Goal: Transaction & Acquisition: Purchase product/service

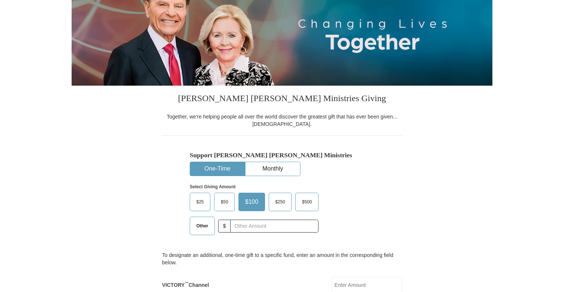
scroll to position [111, 0]
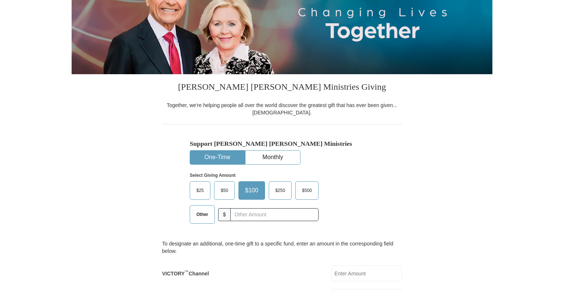
click at [197, 209] on span "Other" at bounding box center [202, 214] width 19 height 11
click at [0, 0] on input "Other" at bounding box center [0, 0] width 0 height 0
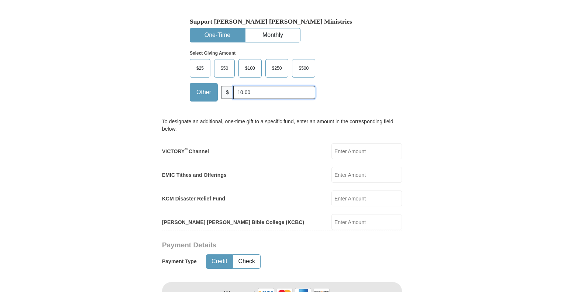
scroll to position [258, 0]
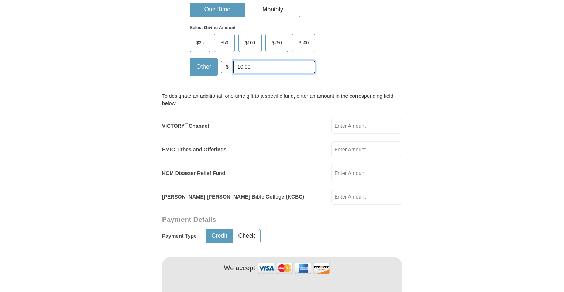
type input "10.00"
click at [219, 231] on button "Credit" at bounding box center [219, 236] width 26 height 14
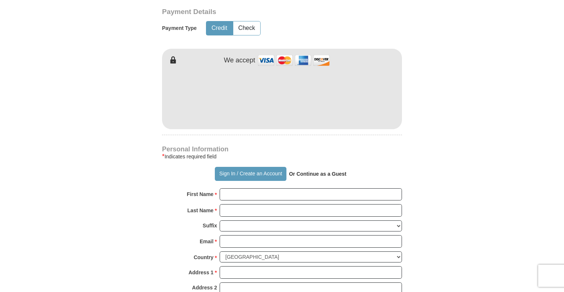
scroll to position [346, 0]
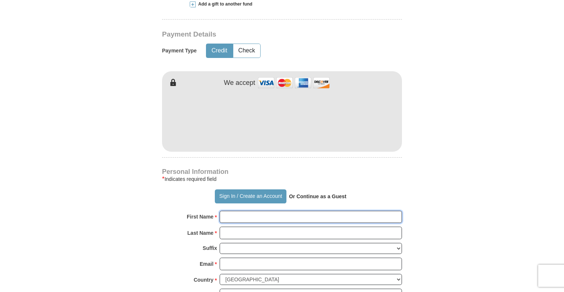
type input "[PERSON_NAME]"
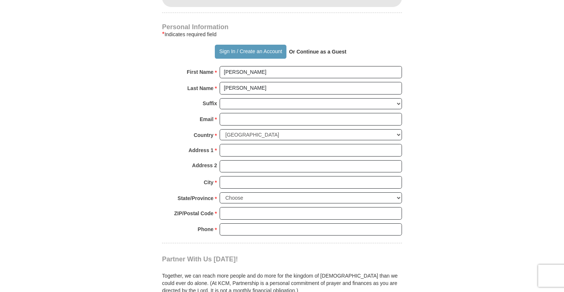
scroll to position [494, 0]
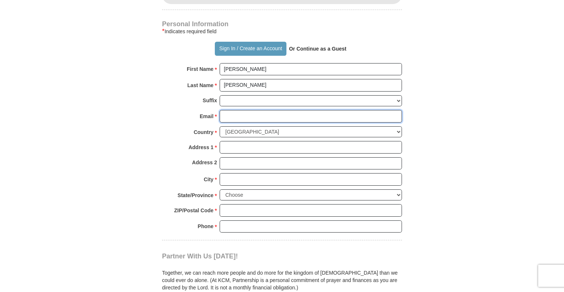
click at [230, 116] on input "Email *" at bounding box center [310, 116] width 182 height 13
type input "[EMAIL_ADDRESS][DOMAIN_NAME]"
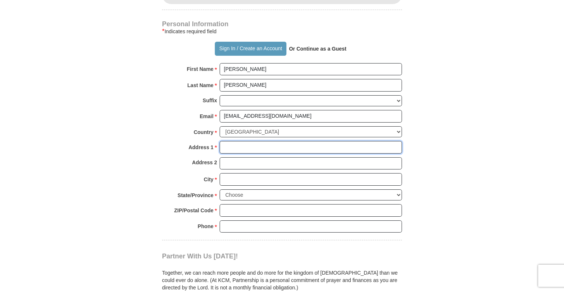
click at [230, 146] on input "Address 1 *" at bounding box center [310, 147] width 182 height 13
type input "[STREET_ADDRESS][PERSON_NAME]"
click at [233, 160] on input "Address 2" at bounding box center [310, 163] width 182 height 13
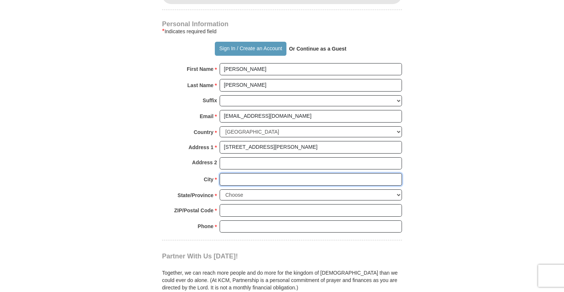
click at [237, 178] on input "City *" at bounding box center [310, 179] width 182 height 13
type input "Franklin"
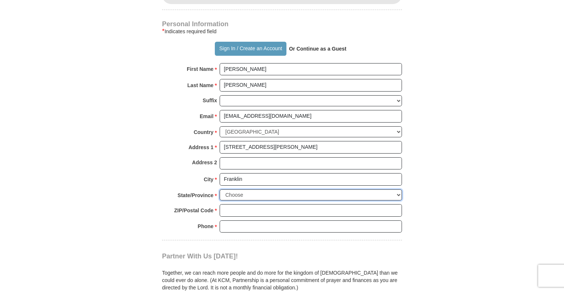
click at [262, 191] on select "Choose [US_STATE] [US_STATE] [US_STATE] [US_STATE] [US_STATE] Armed Forces Amer…" at bounding box center [310, 194] width 182 height 11
select select "TN"
click at [219, 189] on select "Choose [US_STATE] [US_STATE] [US_STATE] [US_STATE] [US_STATE] Armed Forces Amer…" at bounding box center [310, 194] width 182 height 11
click at [252, 212] on input "ZIP/Postal Code *" at bounding box center [310, 210] width 182 height 13
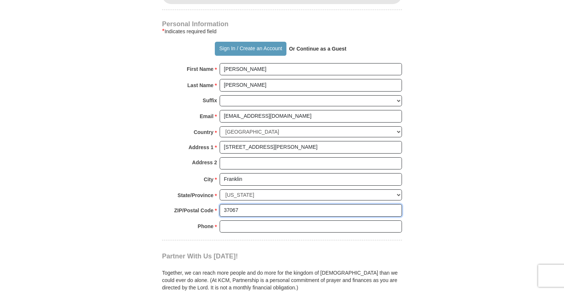
type input "37067"
click at [246, 222] on input "Phone * *" at bounding box center [310, 226] width 182 height 13
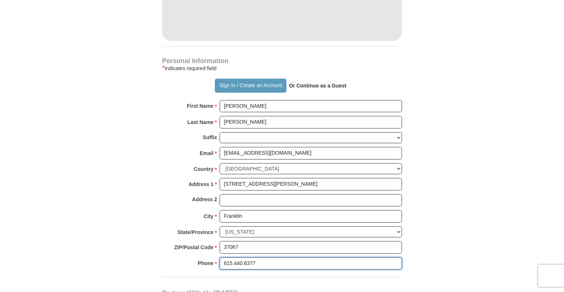
scroll to position [273, 0]
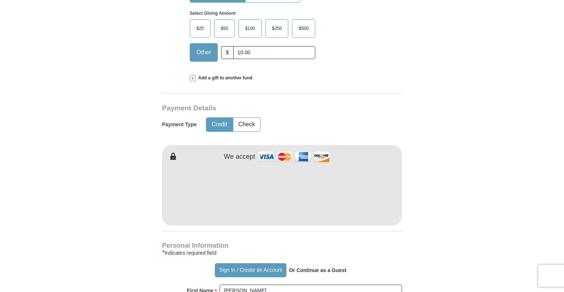
type input "615.440.6377"
click at [265, 53] on input "10.00" at bounding box center [274, 52] width 82 height 13
type input "10"
click at [300, 92] on div "[PERSON_NAME] [PERSON_NAME] Ministries Giving Together, we're helping people al…" at bounding box center [282, 286] width 240 height 749
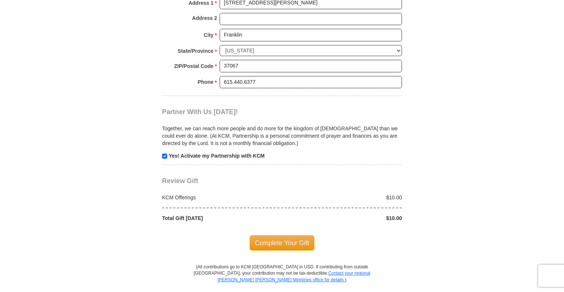
scroll to position [678, 0]
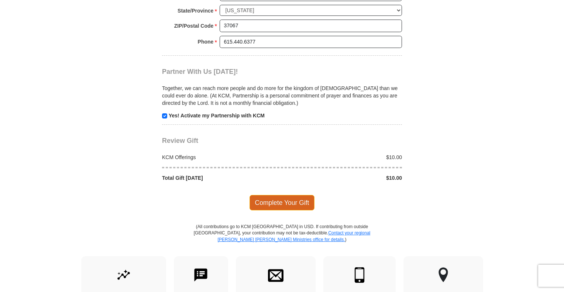
click at [281, 199] on span "Complete Your Gift" at bounding box center [281, 202] width 65 height 15
